Goal: Find specific page/section: Find specific page/section

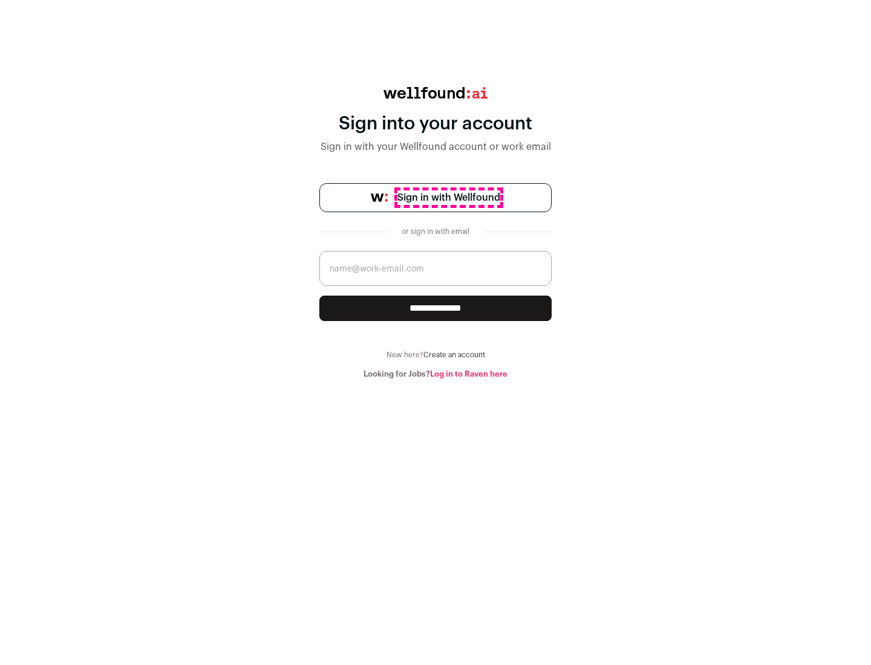
click at [448, 198] on span "Sign in with Wellfound" at bounding box center [448, 198] width 103 height 15
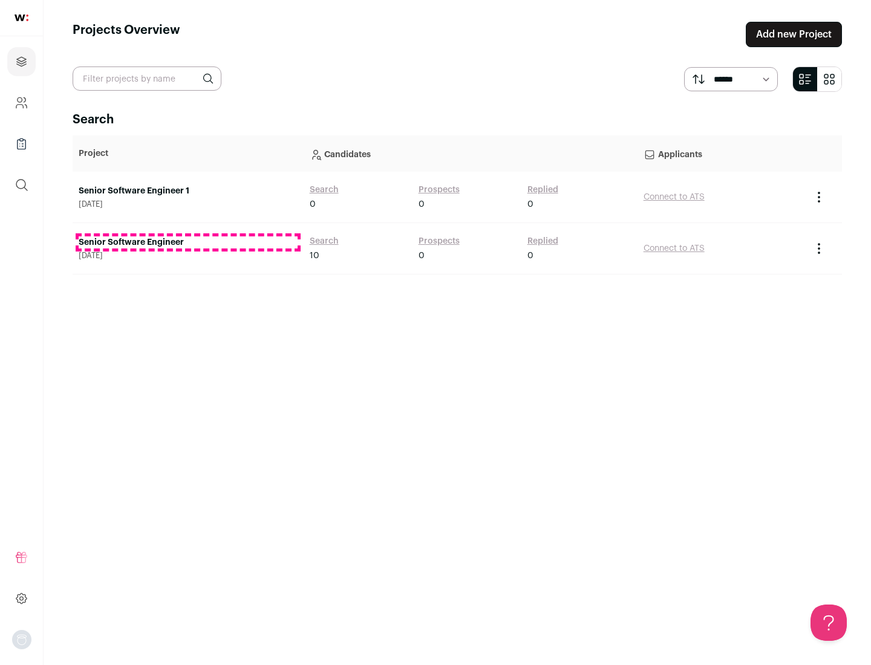
click at [188, 243] on link "Senior Software Engineer" at bounding box center [188, 243] width 219 height 12
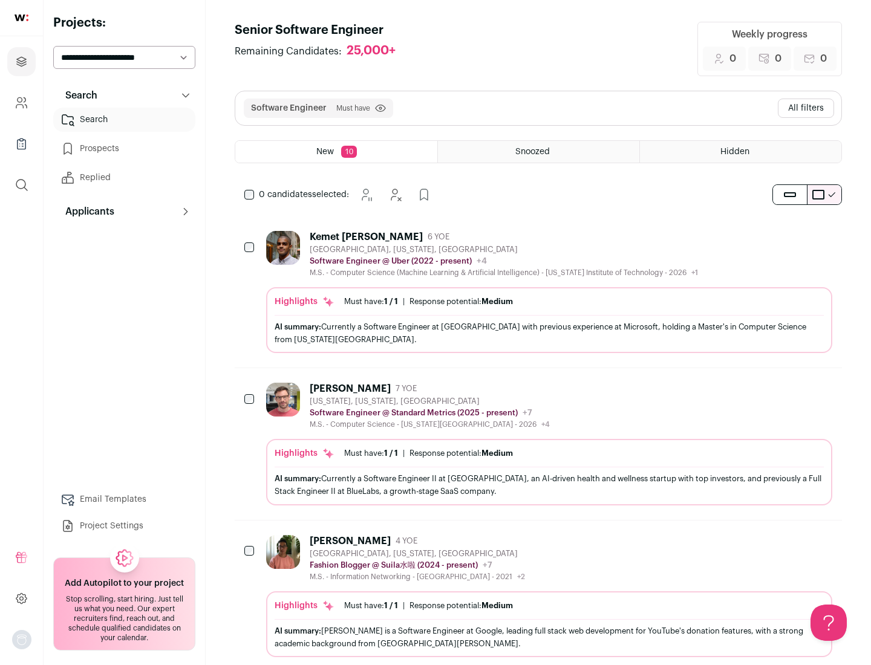
click at [538, 292] on div "Highlights Must have: 1 / 1 How many must haves have been fulfilled? | Response…" at bounding box center [549, 320] width 566 height 66
